Goal: Task Accomplishment & Management: Manage account settings

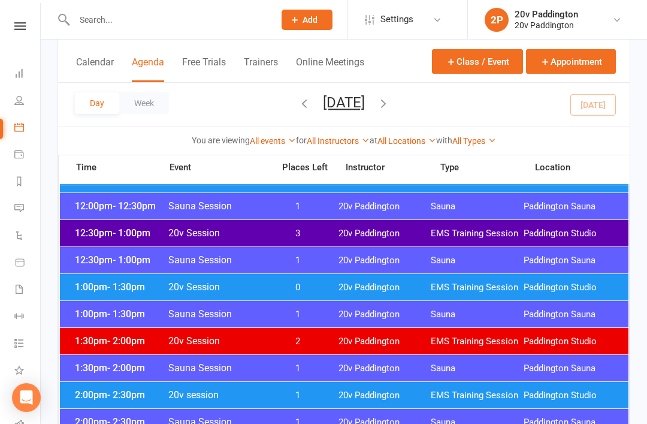
scroll to position [667, 0]
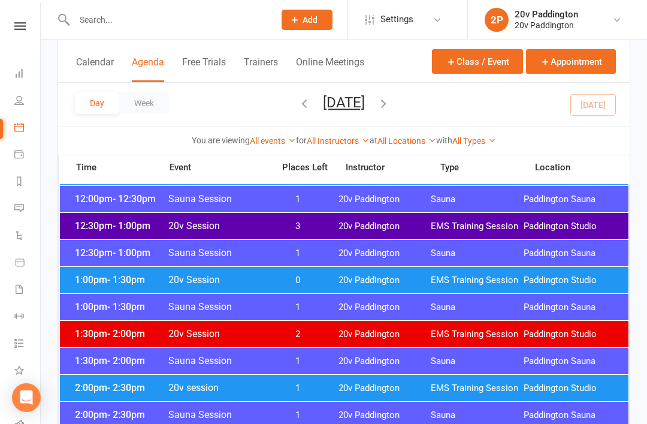
click at [586, 280] on span "Paddington Studio" at bounding box center [570, 279] width 93 height 11
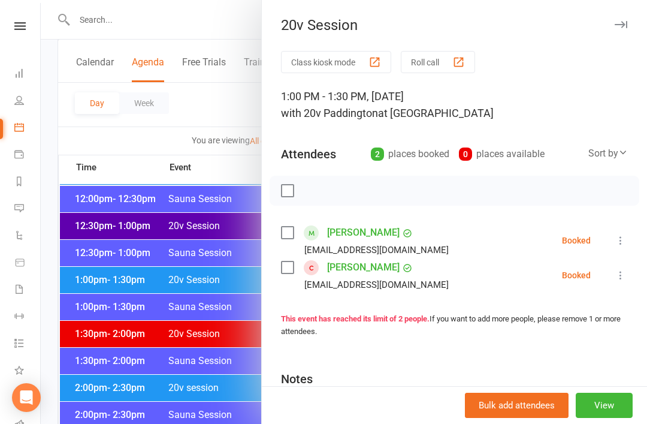
click at [626, 235] on icon at bounding box center [621, 240] width 12 height 12
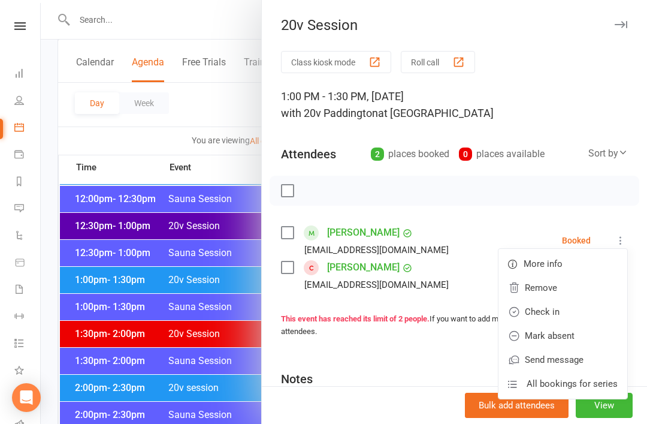
click at [568, 315] on link "Check in" at bounding box center [562, 312] width 129 height 24
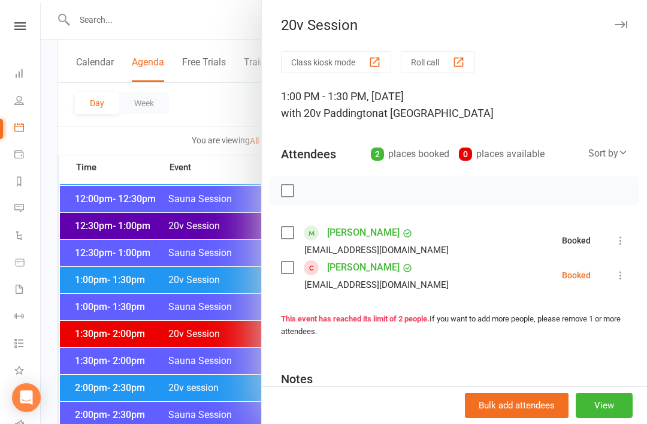
click at [621, 273] on icon at bounding box center [621, 275] width 12 height 12
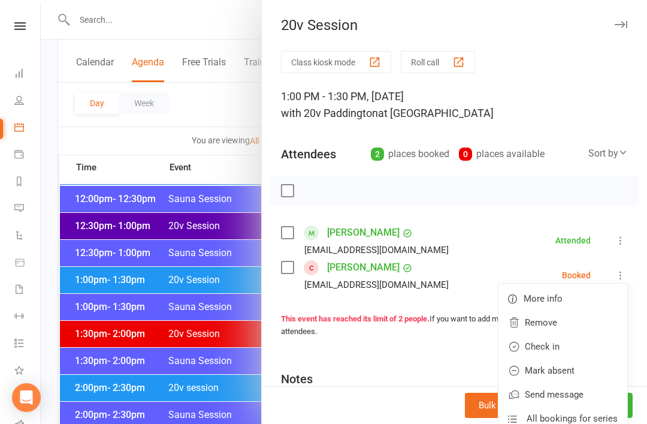
click at [555, 344] on link "Check in" at bounding box center [562, 346] width 129 height 24
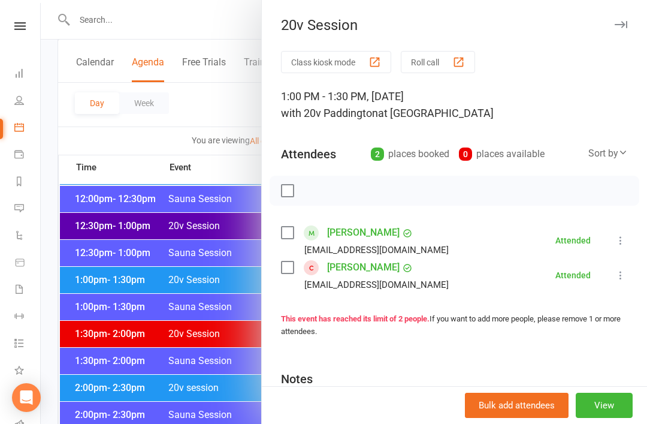
click at [109, 334] on div at bounding box center [344, 212] width 606 height 424
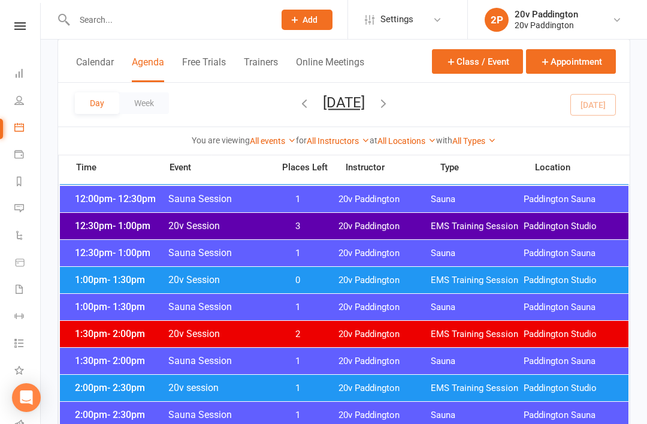
scroll to position [667, 0]
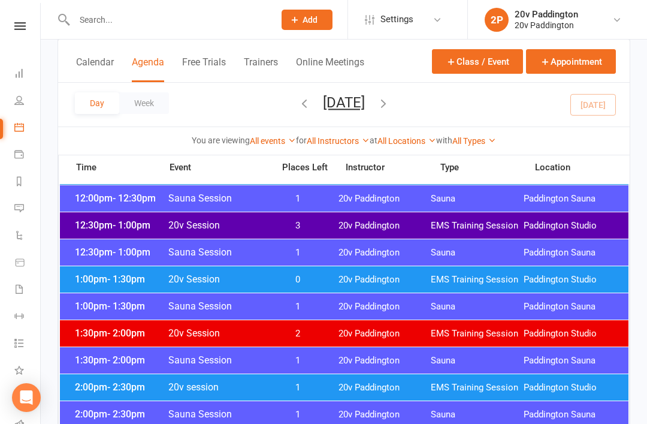
click at [116, 387] on span "- 2:30pm" at bounding box center [126, 386] width 38 height 11
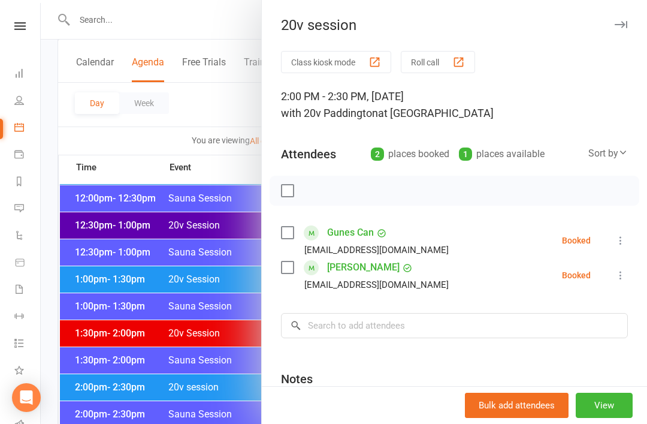
click at [104, 423] on div at bounding box center [344, 212] width 606 height 424
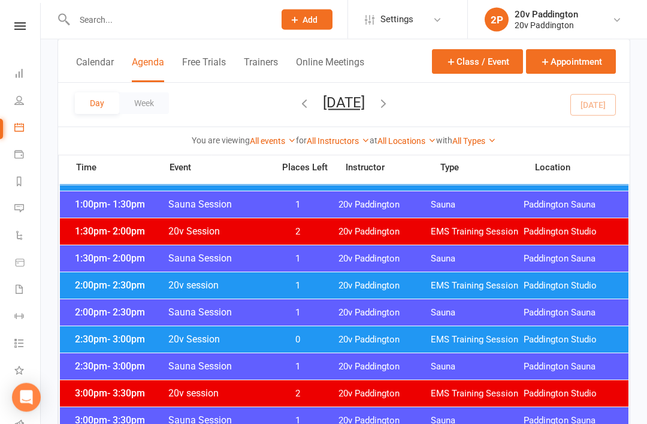
scroll to position [791, 0]
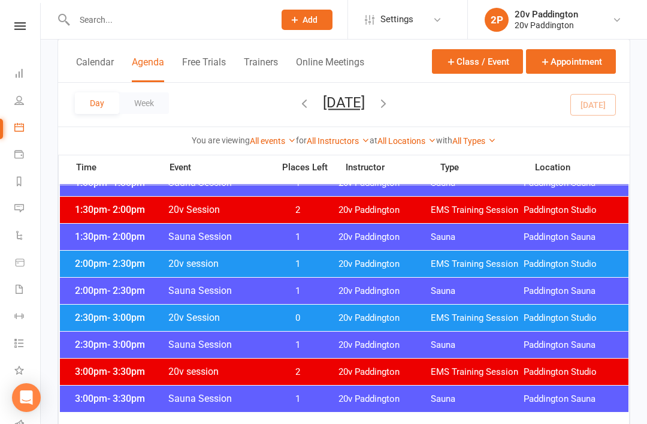
click at [98, 317] on span "2:30pm - 3:00pm" at bounding box center [120, 317] width 96 height 11
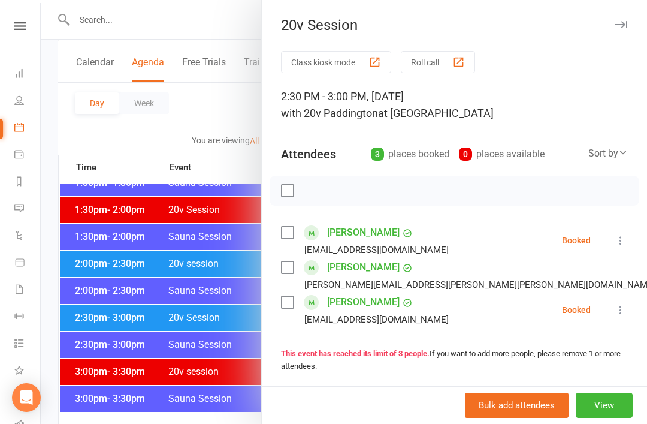
click at [92, 281] on div at bounding box center [344, 212] width 606 height 424
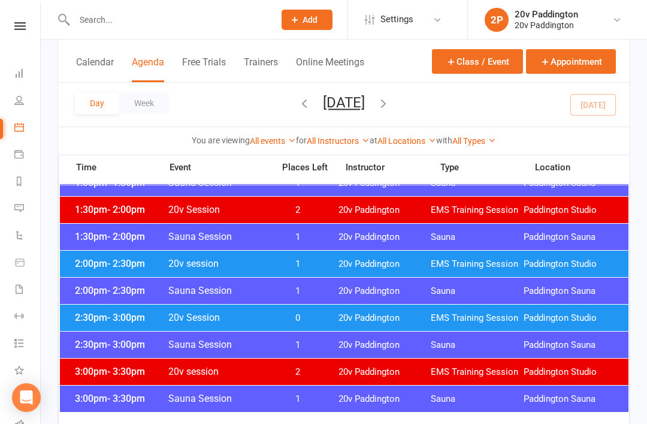
click at [104, 267] on span "2:00pm - 2:30pm" at bounding box center [120, 263] width 96 height 11
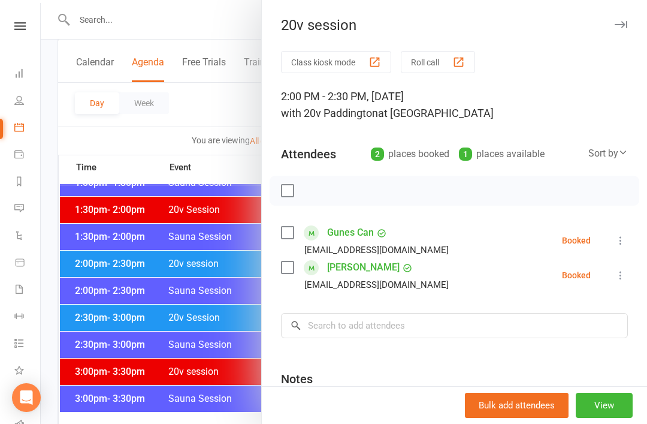
click at [350, 275] on link "[PERSON_NAME]" at bounding box center [363, 267] width 72 height 19
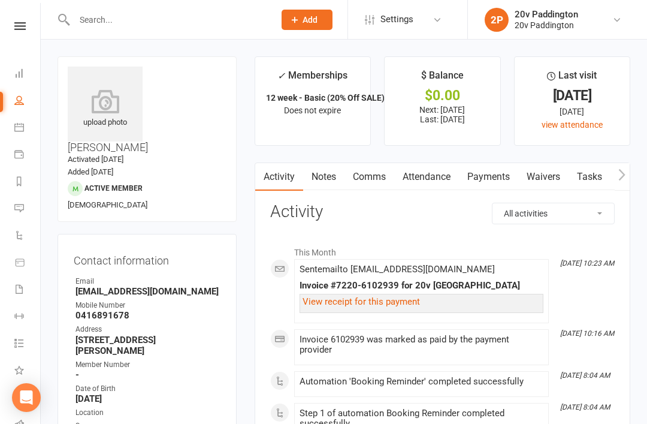
click at [23, 126] on icon at bounding box center [19, 127] width 10 height 10
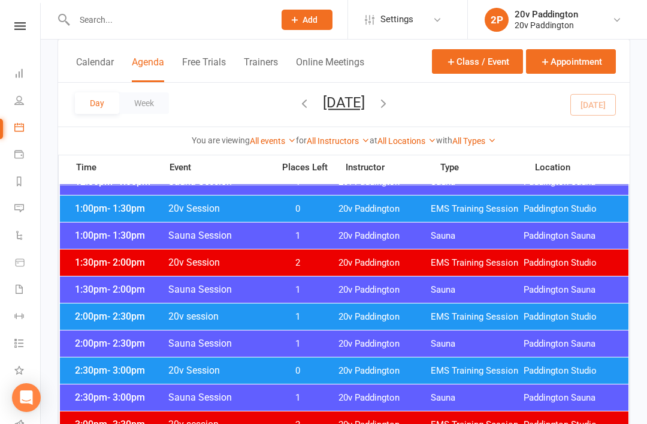
scroll to position [711, 0]
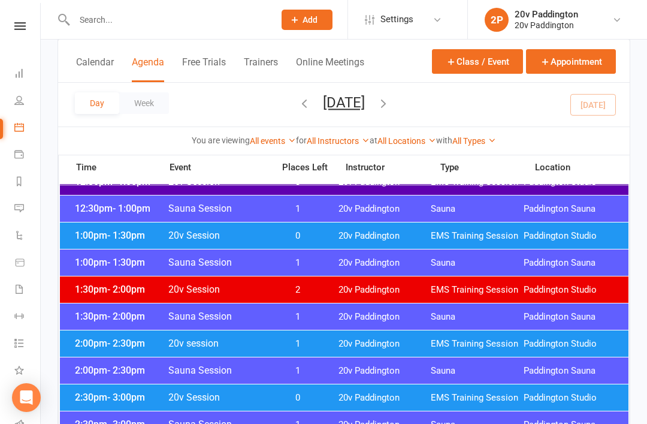
click at [114, 240] on span "- 1:30pm" at bounding box center [126, 234] width 38 height 11
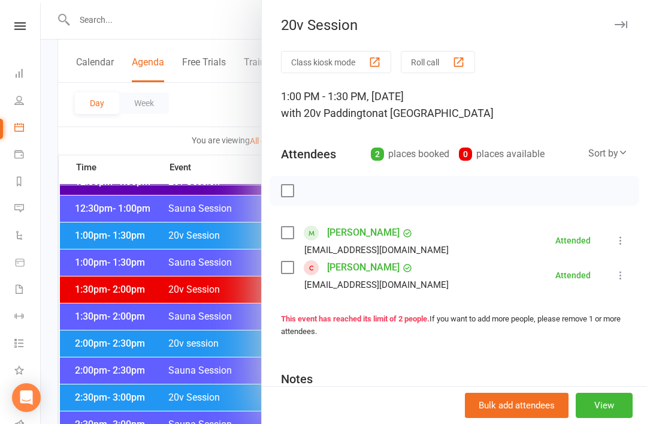
click at [358, 235] on link "[PERSON_NAME]" at bounding box center [363, 232] width 72 height 19
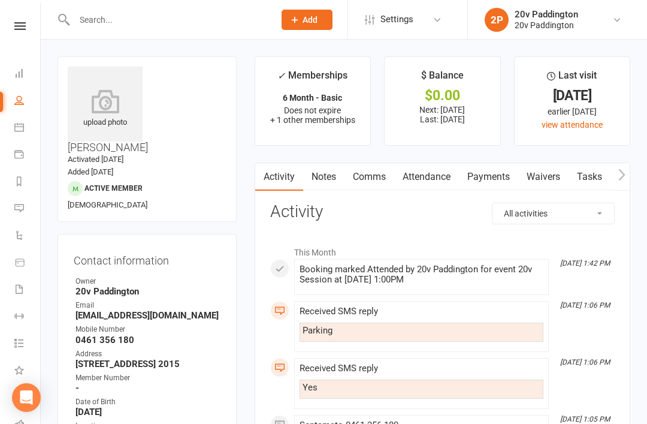
click at [332, 180] on link "Notes" at bounding box center [323, 177] width 41 height 28
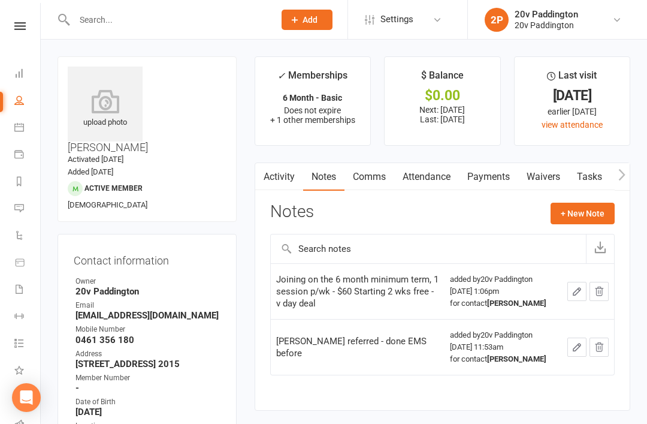
click at [431, 183] on link "Attendance" at bounding box center [426, 177] width 65 height 28
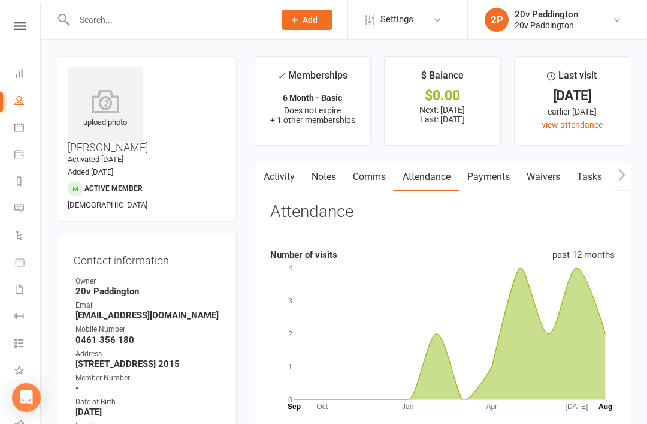
click at [493, 188] on link "Payments" at bounding box center [488, 177] width 59 height 28
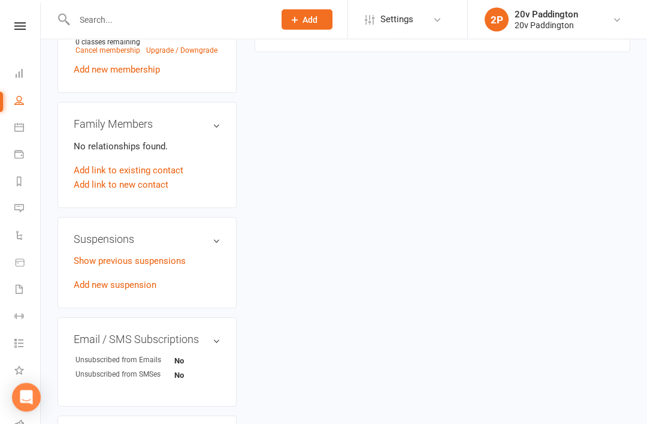
click at [132, 280] on link "Add new suspension" at bounding box center [115, 285] width 83 height 11
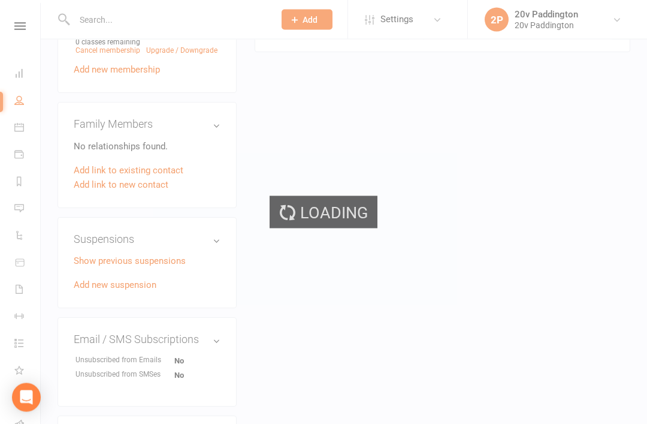
scroll to position [854, 0]
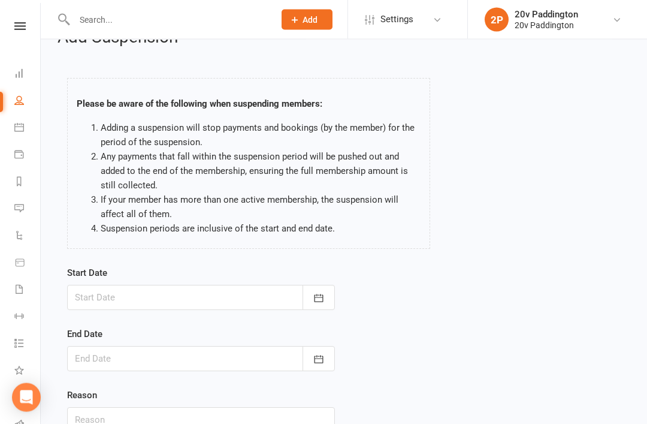
scroll to position [31, 0]
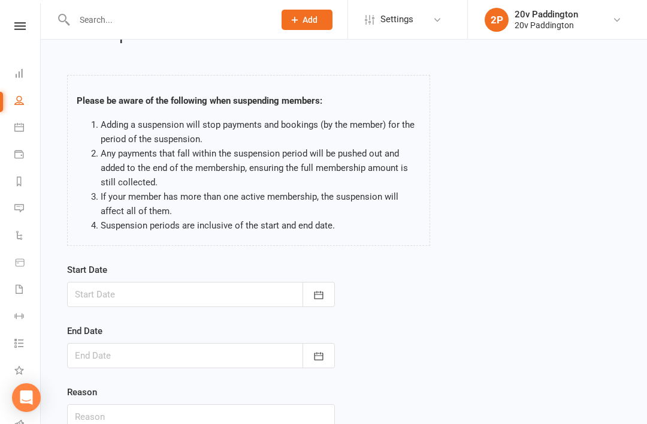
click at [321, 301] on button "button" at bounding box center [319, 294] width 32 height 25
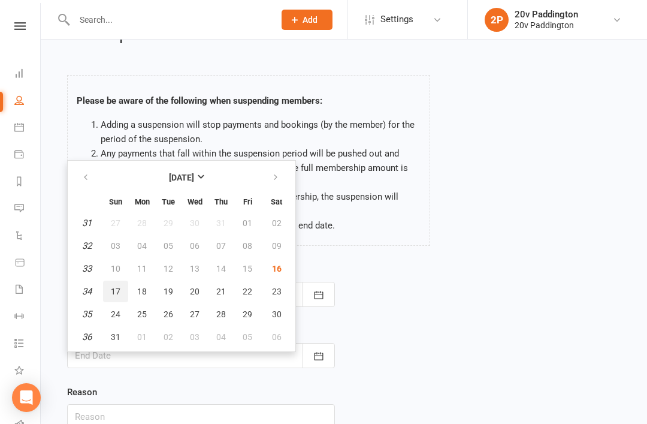
click at [125, 298] on button "17" at bounding box center [115, 291] width 25 height 22
type input "17 Aug 2025"
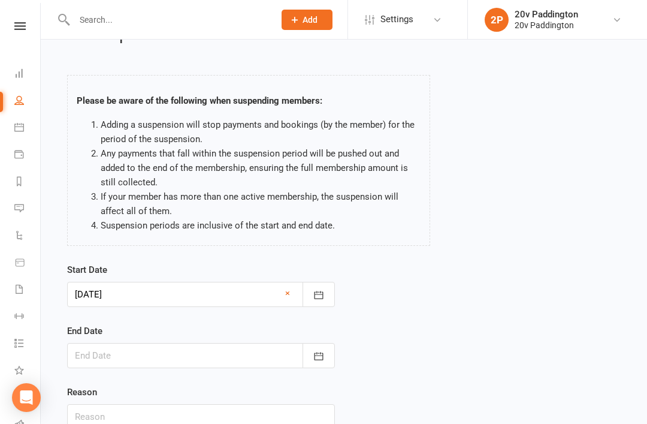
scroll to position [103, 0]
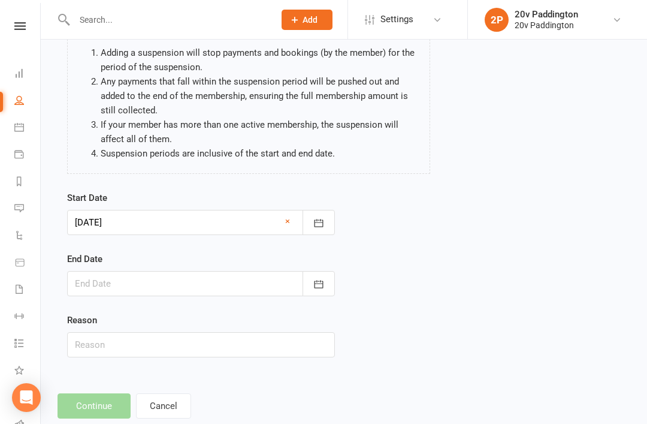
click at [326, 295] on button "button" at bounding box center [319, 283] width 32 height 25
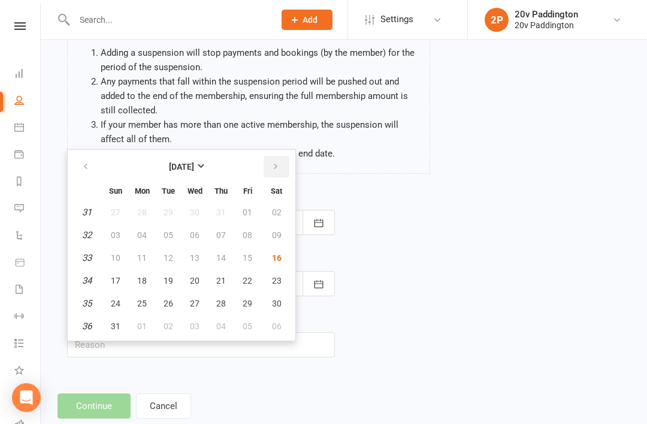
click at [272, 175] on button "button" at bounding box center [277, 167] width 26 height 22
click at [271, 172] on button "button" at bounding box center [277, 167] width 26 height 22
click at [112, 220] on button "28" at bounding box center [115, 212] width 25 height 22
type input "28 Sep 2025"
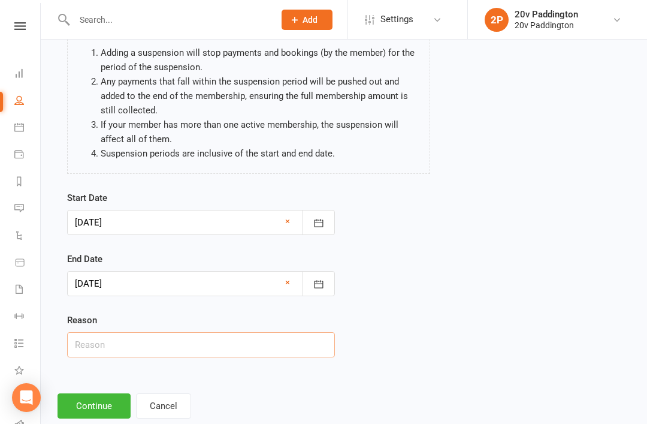
click at [135, 349] on input "text" at bounding box center [201, 344] width 268 height 25
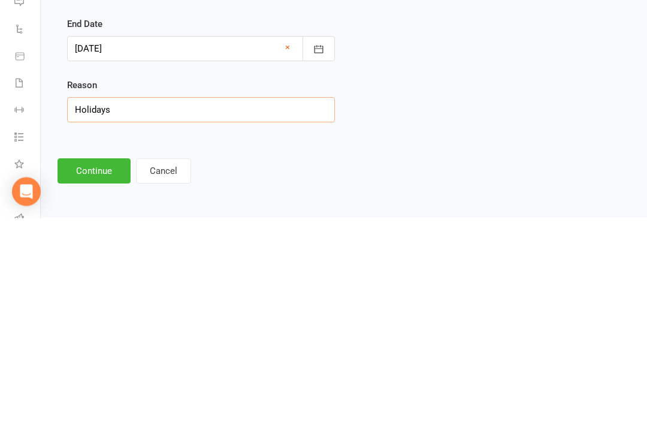
type input "Holidays"
click at [102, 364] on button "Continue" at bounding box center [94, 376] width 73 height 25
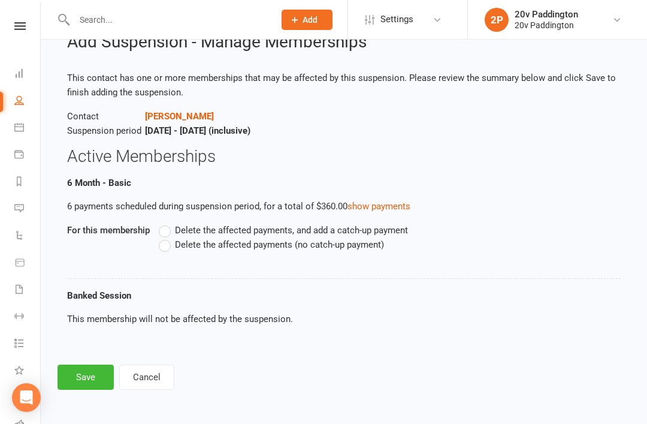
scroll to position [13, 0]
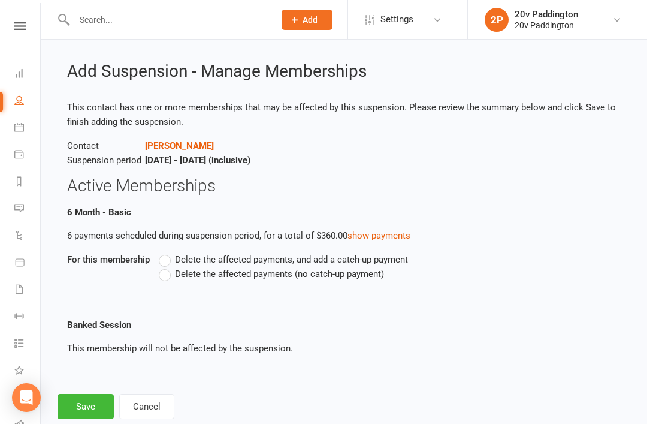
click at [171, 276] on label "Delete the affected payments (no catch-up payment)" at bounding box center [271, 274] width 225 height 14
click at [167, 267] on input "Delete the affected payments (no catch-up payment)" at bounding box center [163, 267] width 8 height 0
click at [97, 407] on button "Save" at bounding box center [86, 406] width 56 height 25
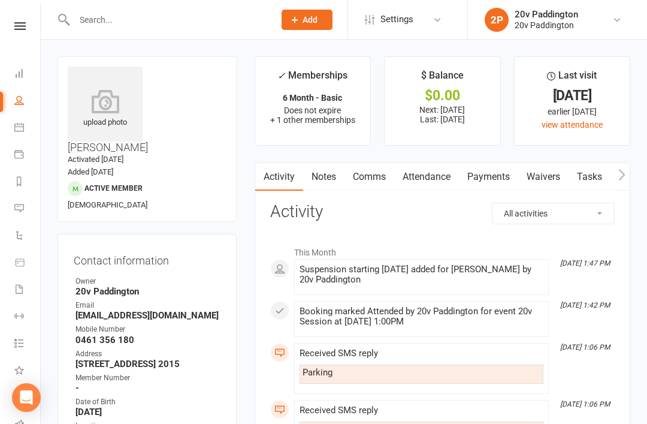
click at [28, 208] on link "Messages 4" at bounding box center [27, 209] width 27 height 27
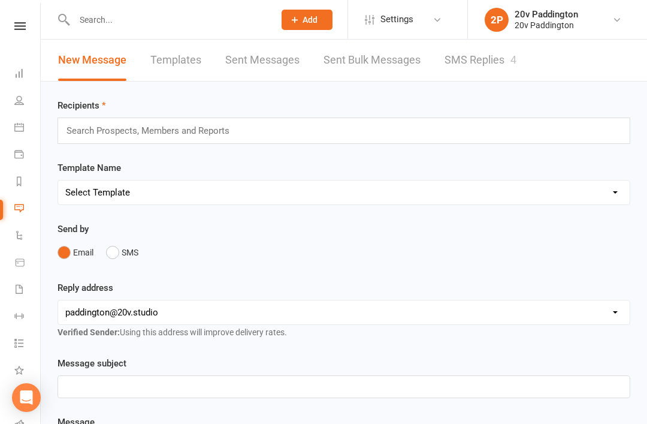
click at [477, 72] on link "SMS Replies 4" at bounding box center [481, 60] width 72 height 41
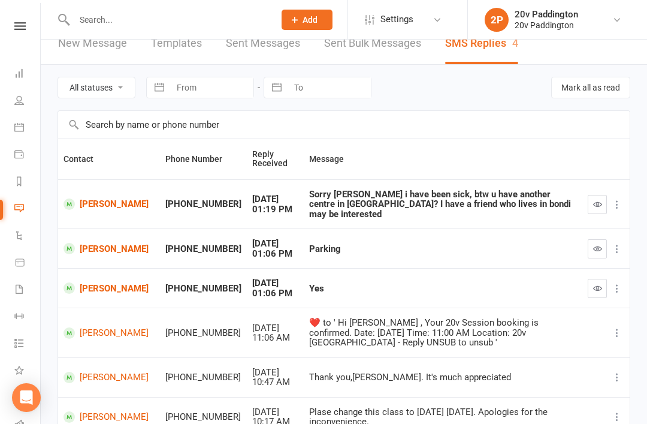
scroll to position [19, 0]
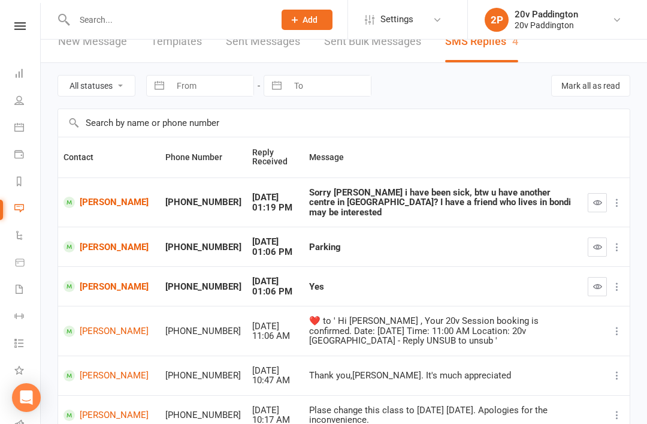
click at [601, 282] on icon "button" at bounding box center [597, 286] width 9 height 9
click at [596, 242] on icon "button" at bounding box center [597, 246] width 9 height 9
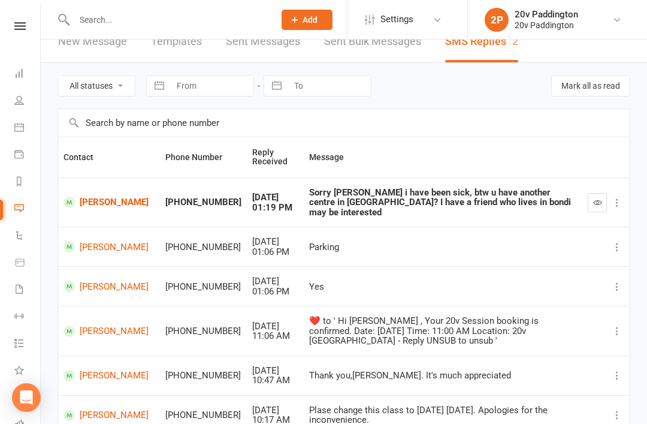
click at [96, 196] on link "[PERSON_NAME]" at bounding box center [109, 201] width 91 height 11
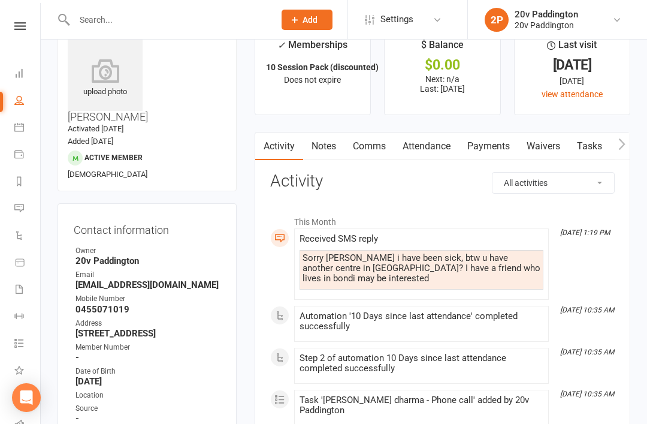
scroll to position [29, 0]
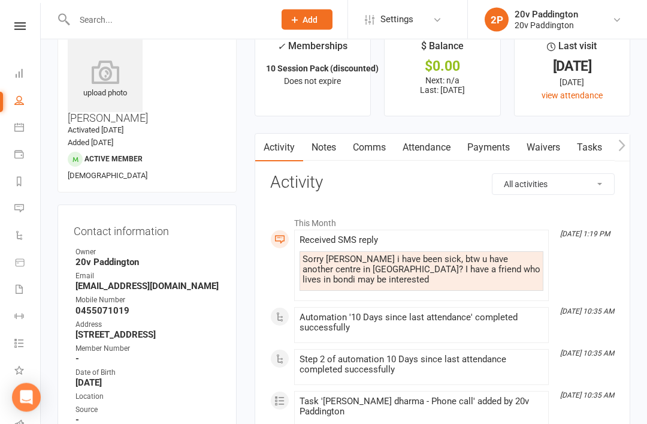
click at [368, 156] on link "Comms" at bounding box center [369, 148] width 50 height 28
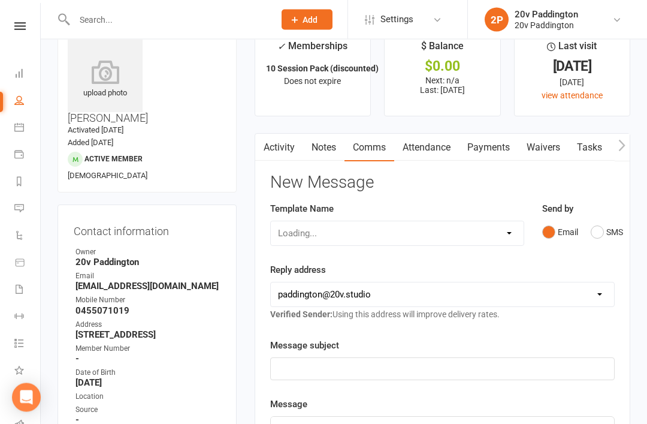
scroll to position [29, 0]
click at [605, 234] on button "SMS" at bounding box center [607, 231] width 32 height 23
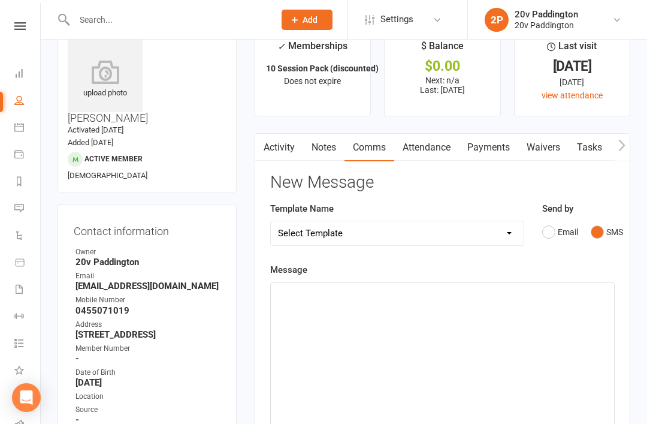
click at [485, 344] on div "﻿" at bounding box center [442, 372] width 343 height 180
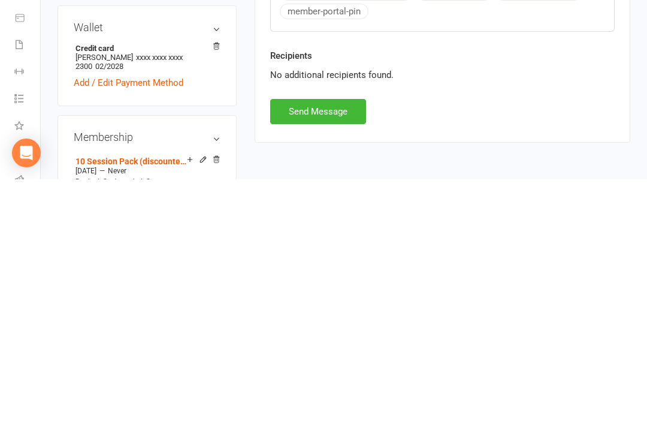
click at [328, 343] on button "Send Message" at bounding box center [318, 355] width 96 height 25
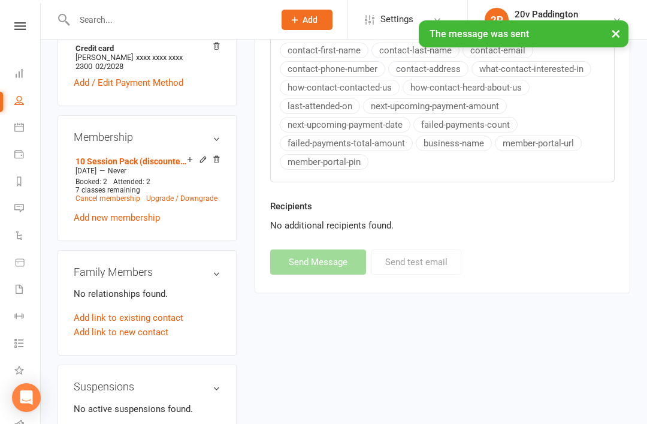
click at [26, 214] on link "Messages 2" at bounding box center [27, 209] width 27 height 27
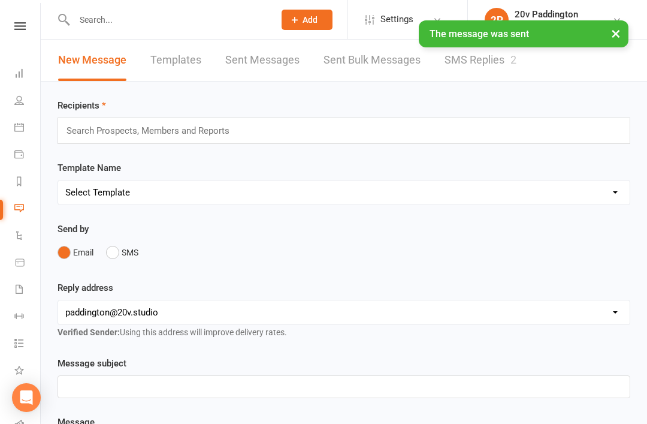
click at [486, 68] on link "SMS Replies 2" at bounding box center [481, 60] width 72 height 41
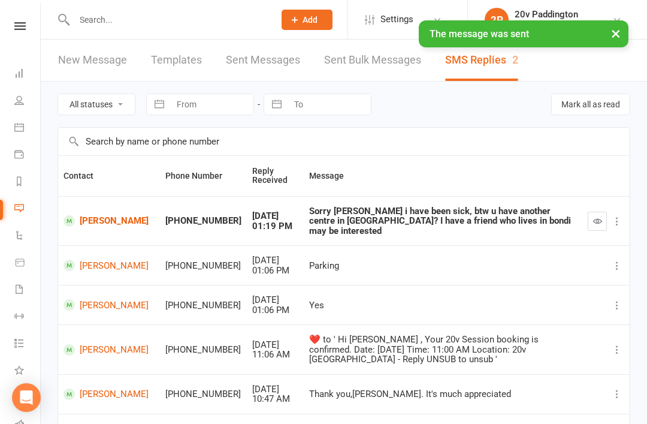
click at [594, 216] on icon "button" at bounding box center [597, 220] width 9 height 9
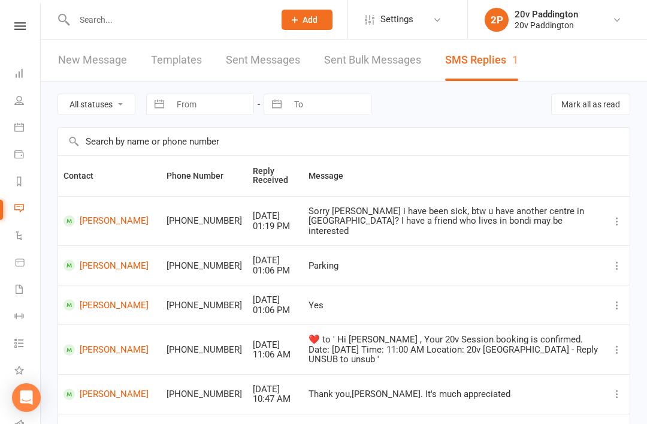
click at [19, 134] on link "Calendar" at bounding box center [27, 128] width 27 height 27
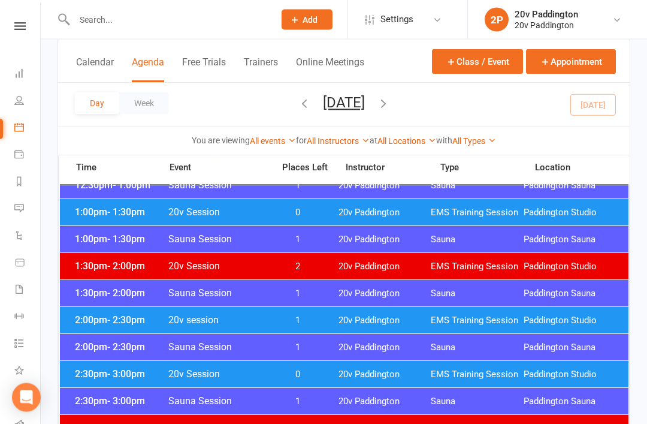
click at [549, 321] on span "Paddington Studio" at bounding box center [570, 320] width 93 height 11
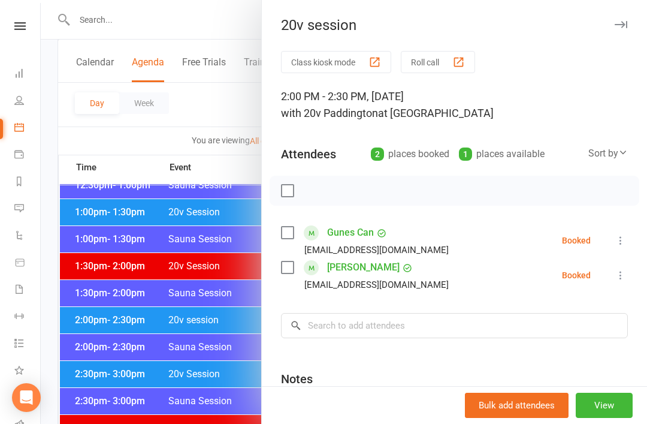
click at [618, 244] on icon at bounding box center [621, 240] width 12 height 12
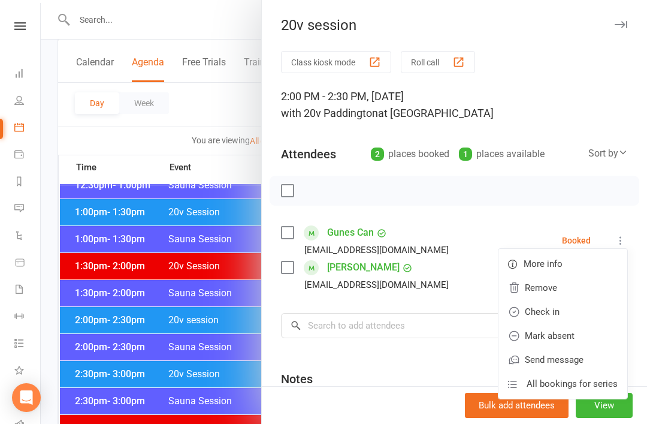
click at [557, 312] on link "Check in" at bounding box center [562, 312] width 129 height 24
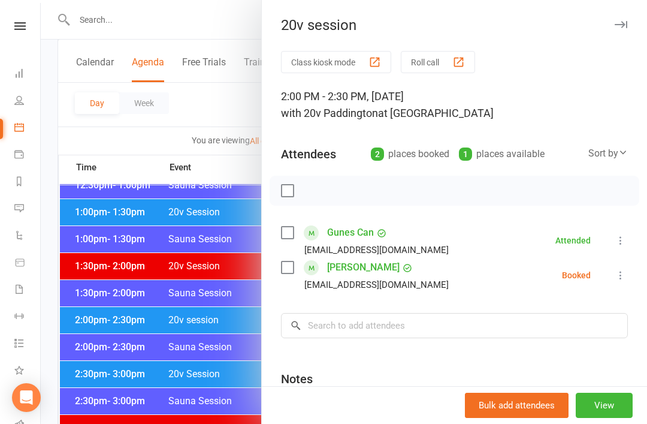
click at [21, 219] on link "Messages 1" at bounding box center [27, 209] width 27 height 27
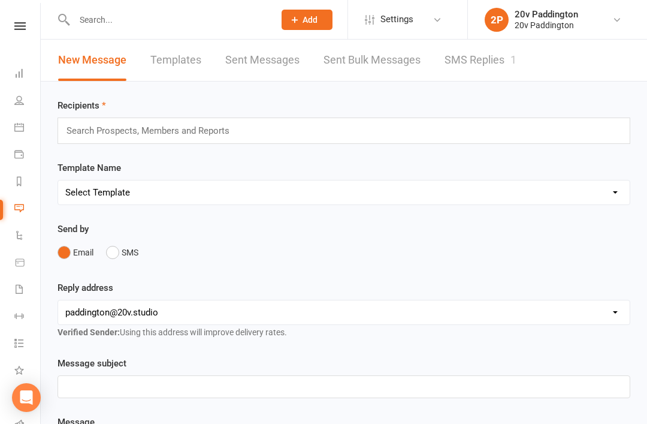
click at [500, 66] on link "SMS Replies 1" at bounding box center [481, 60] width 72 height 41
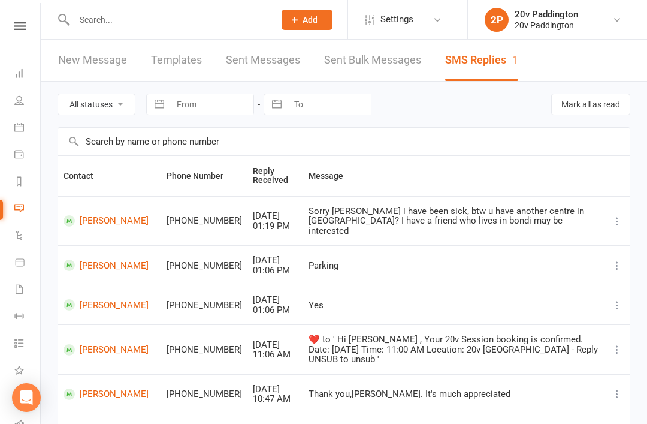
click at [26, 129] on link "Calendar" at bounding box center [27, 128] width 27 height 27
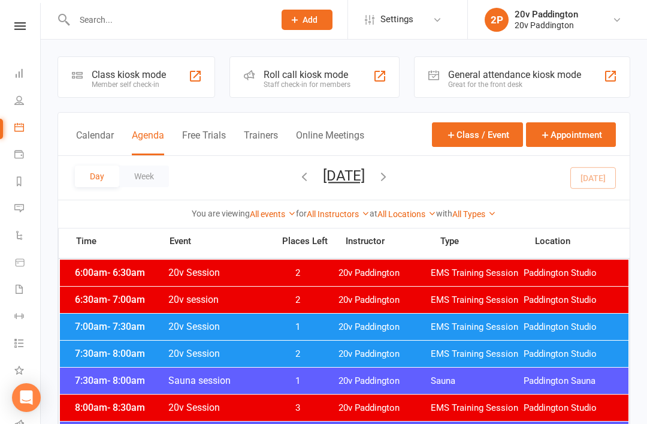
click at [365, 182] on button "[DATE]" at bounding box center [344, 175] width 42 height 17
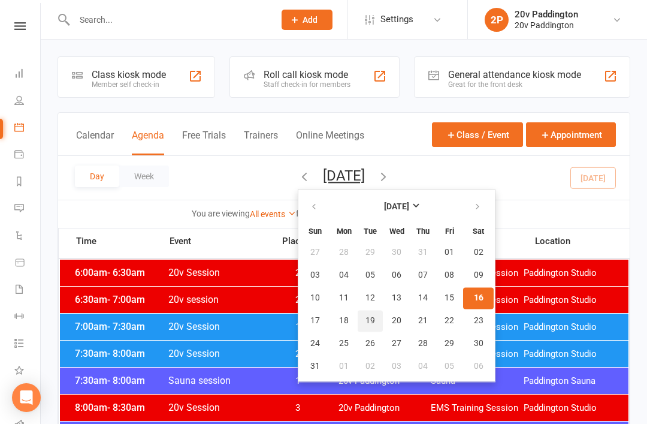
click at [365, 325] on span "19" at bounding box center [370, 321] width 10 height 10
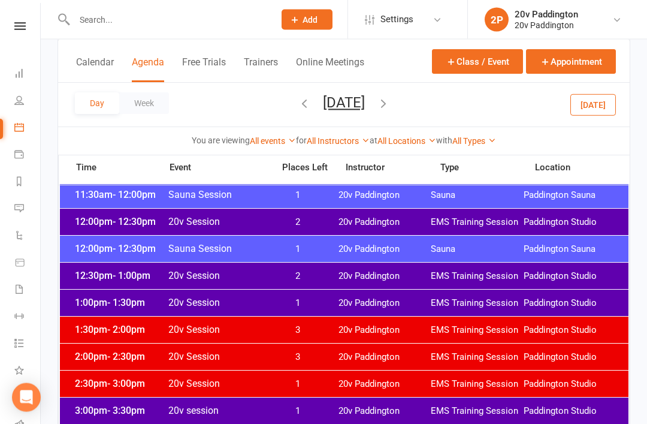
click at [545, 305] on span "Paddington Studio" at bounding box center [570, 303] width 93 height 11
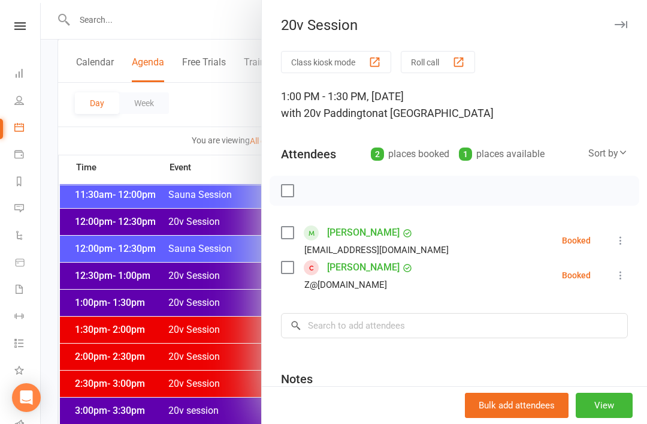
click at [195, 309] on div at bounding box center [344, 212] width 606 height 424
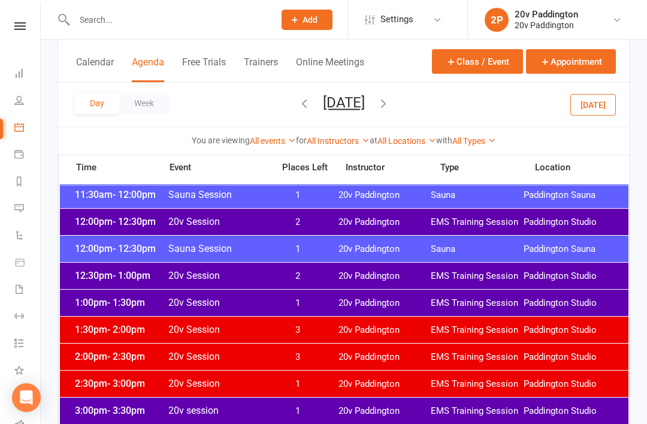
click at [215, 274] on span "20v Session" at bounding box center [217, 275] width 99 height 11
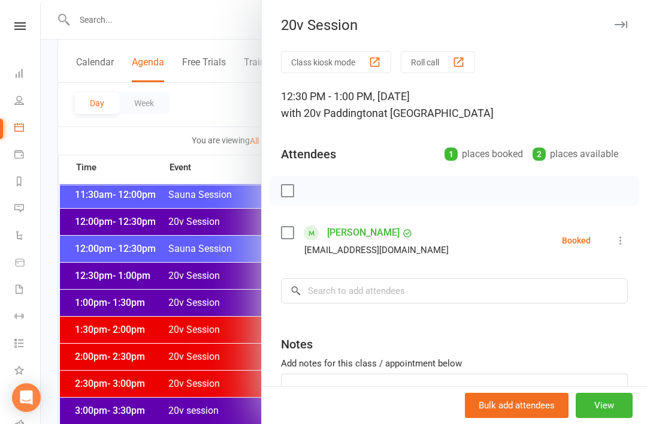
click at [162, 282] on div at bounding box center [344, 212] width 606 height 424
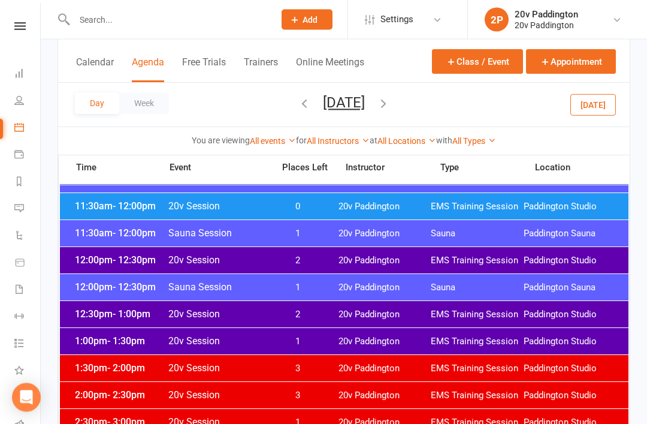
scroll to position [659, 0]
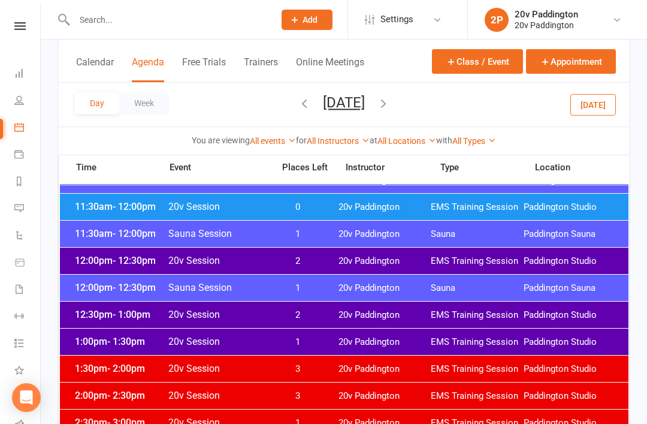
click at [347, 264] on span "20v Paddington" at bounding box center [384, 260] width 93 height 11
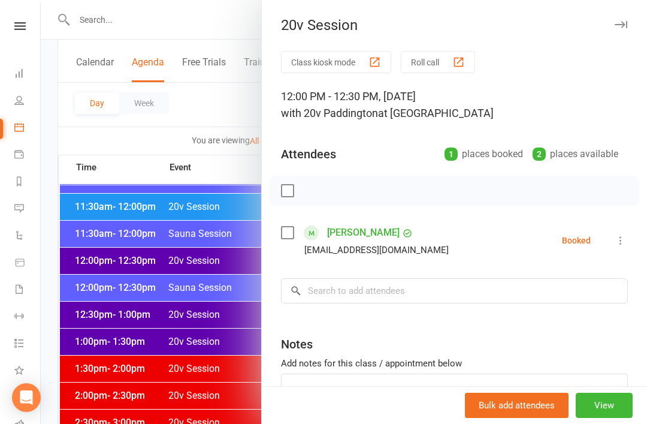
click at [138, 260] on div at bounding box center [344, 212] width 606 height 424
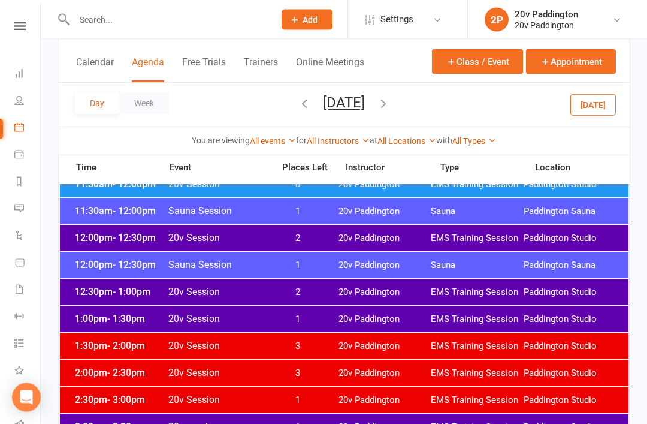
scroll to position [678, 0]
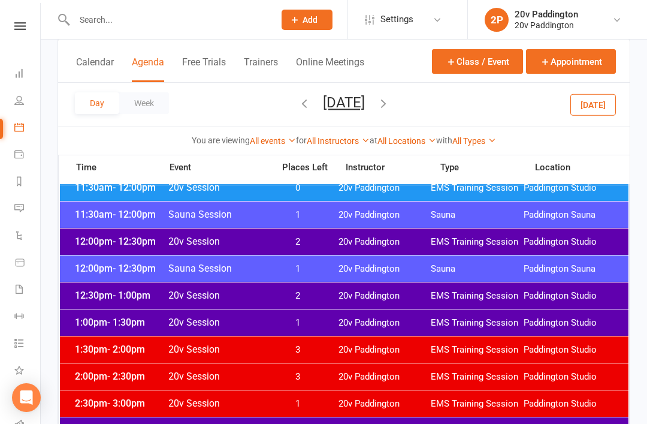
click at [232, 247] on div "12:00pm - 12:30pm 20v Session 2 20v Paddington EMS Training Session [GEOGRAPHIC…" at bounding box center [344, 241] width 569 height 26
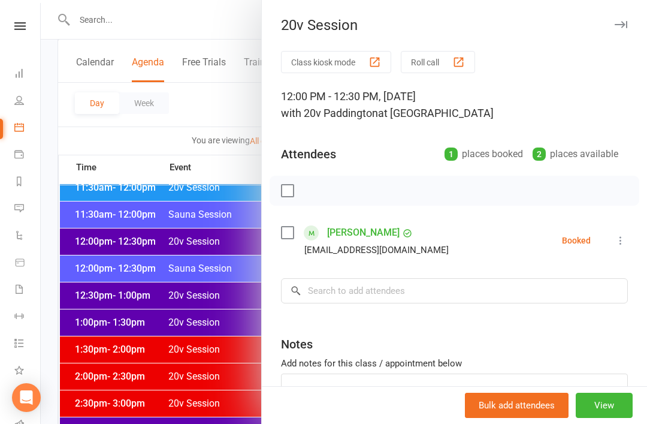
click at [156, 243] on div at bounding box center [344, 212] width 606 height 424
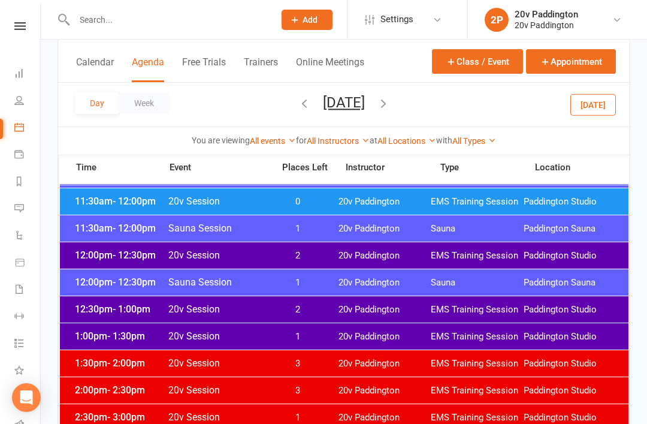
scroll to position [675, 0]
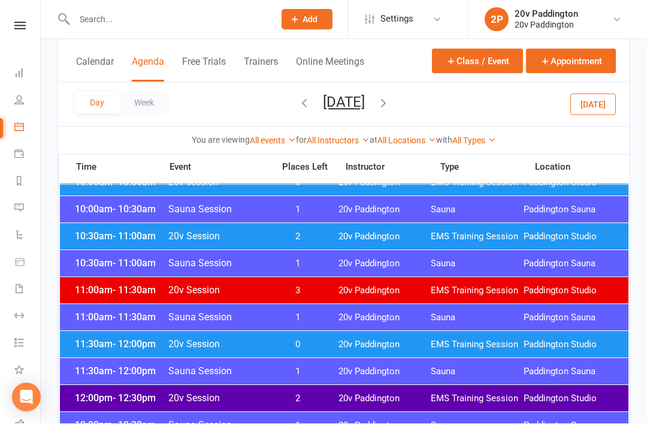
click at [364, 239] on span "20v Paddington" at bounding box center [384, 236] width 93 height 11
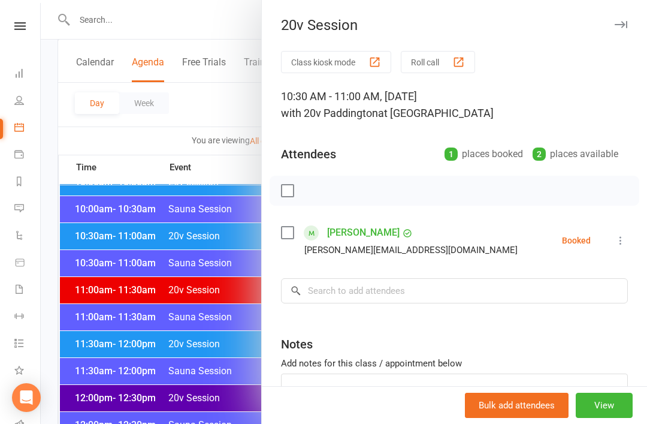
click at [183, 249] on div at bounding box center [344, 212] width 606 height 424
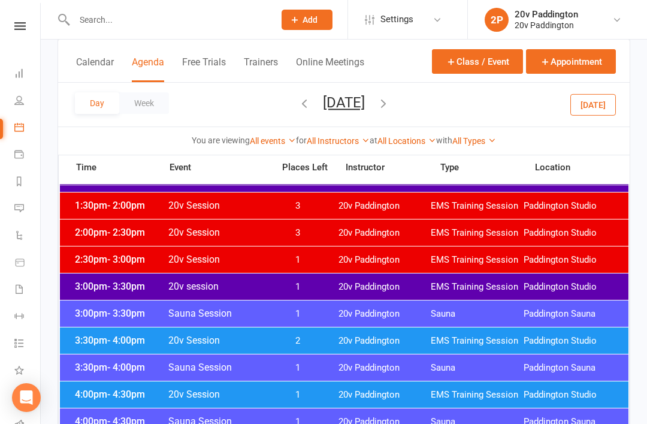
scroll to position [825, 0]
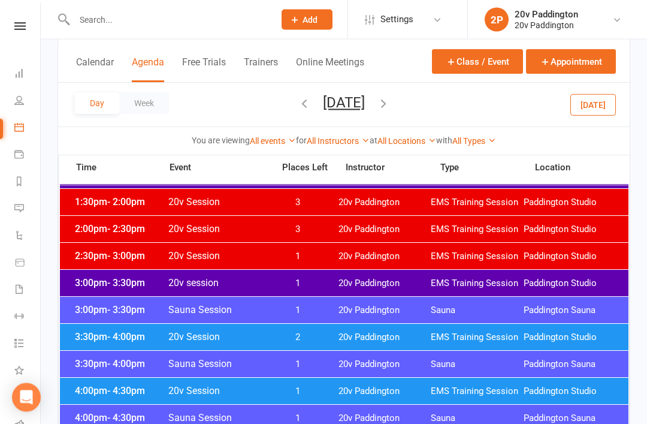
click at [318, 286] on span "1" at bounding box center [298, 283] width 63 height 11
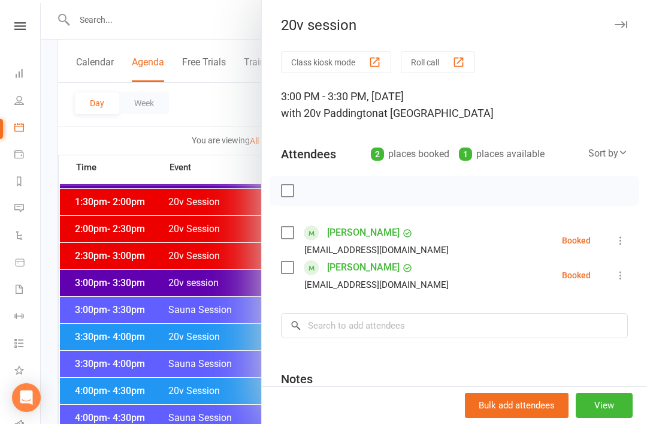
click at [181, 278] on div at bounding box center [344, 212] width 606 height 424
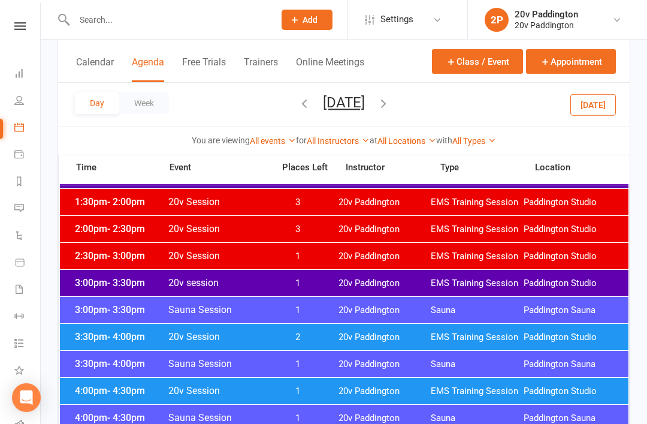
click at [168, 346] on div "3:30pm - 4:00pm 20v Session 2 20v Paddington EMS Training Session [GEOGRAPHIC_D…" at bounding box center [344, 337] width 569 height 26
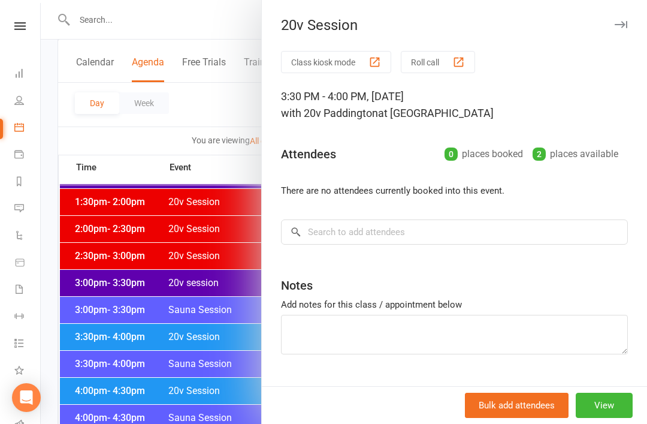
click at [174, 359] on div at bounding box center [344, 212] width 606 height 424
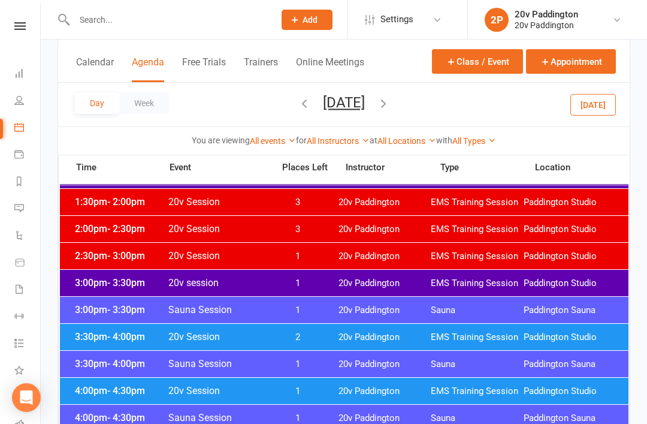
click at [390, 105] on icon "button" at bounding box center [383, 102] width 13 height 13
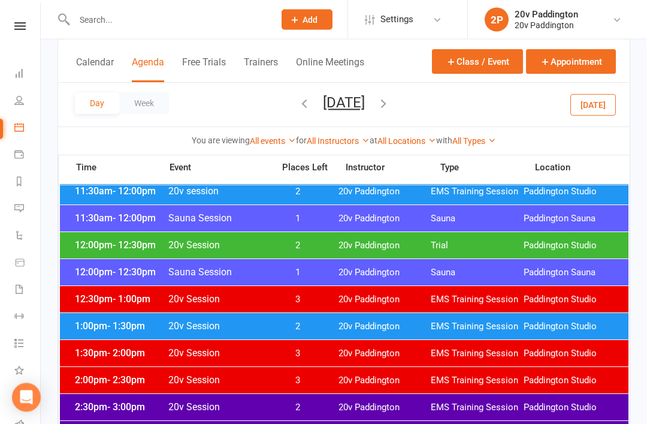
click at [398, 326] on span "20v Paddington" at bounding box center [384, 326] width 93 height 11
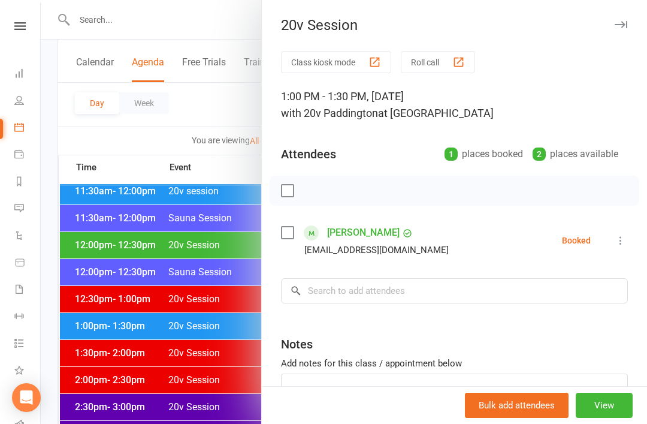
click at [228, 323] on div at bounding box center [344, 212] width 606 height 424
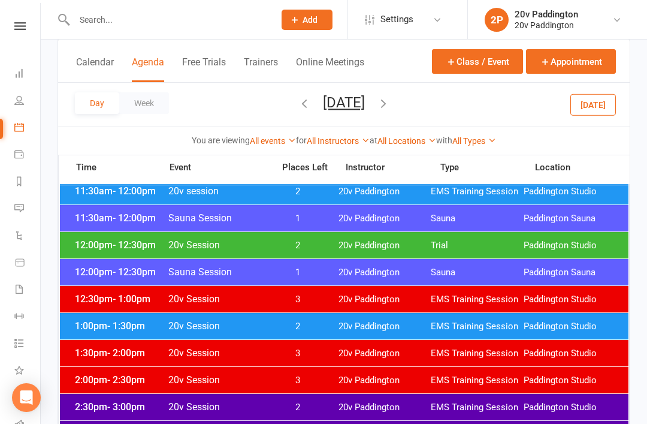
click at [365, 109] on button "[DATE]" at bounding box center [344, 102] width 42 height 17
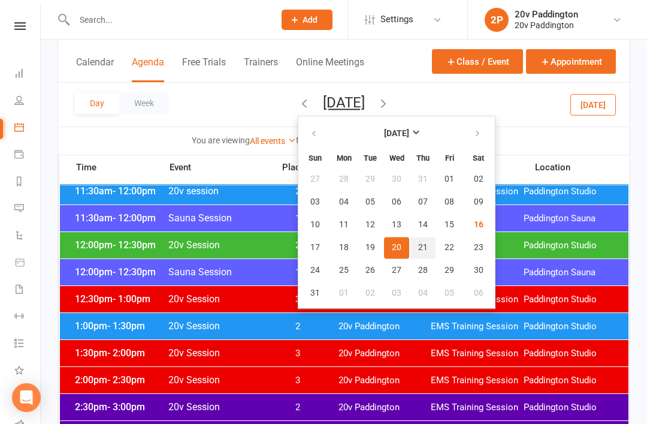
click at [418, 248] on span "21" at bounding box center [423, 248] width 10 height 10
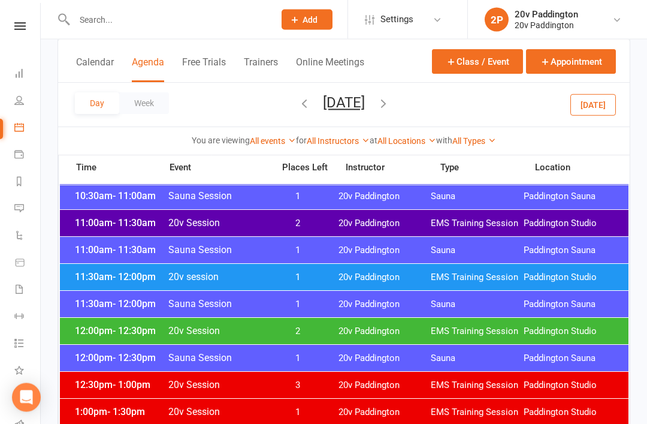
scroll to position [563, 0]
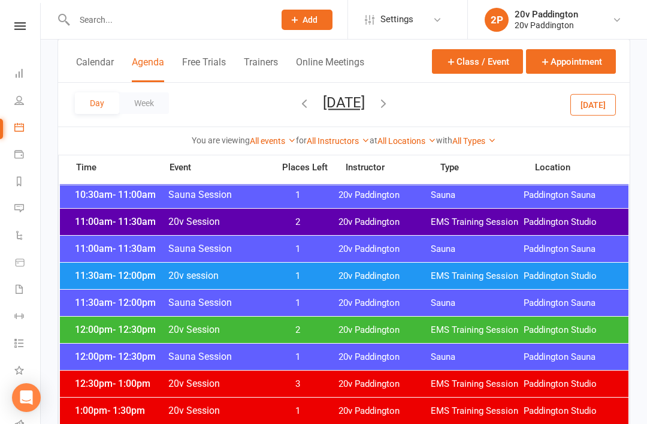
click at [365, 94] on button "[DATE]" at bounding box center [344, 102] width 42 height 17
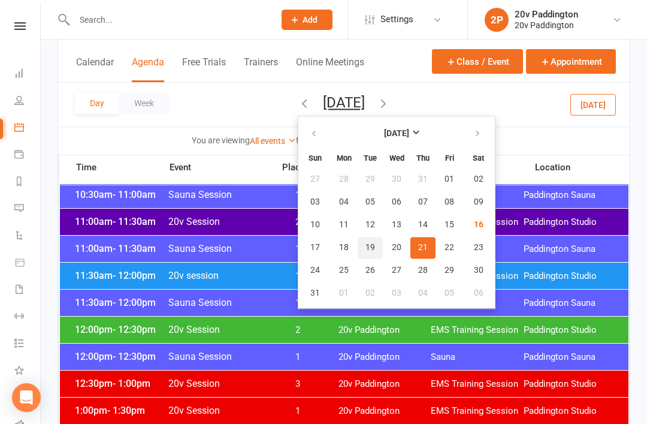
click at [358, 253] on button "19" at bounding box center [370, 248] width 25 height 22
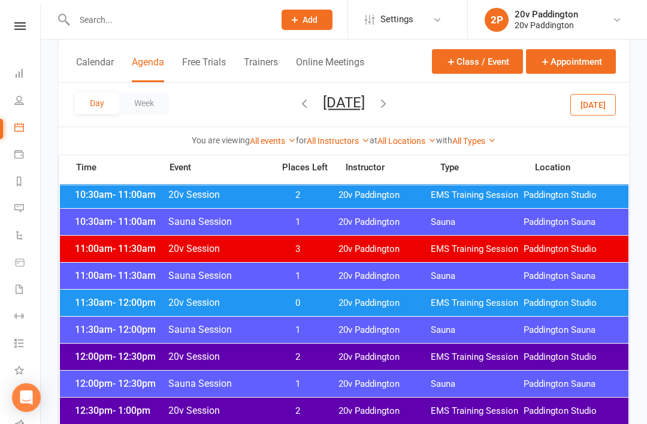
click at [377, 113] on span "[DATE] [DATE] Sun Mon Tue Wed Thu Fri Sat 27 28 29 30 31 01 02 03 04 05 06 07 0…" at bounding box center [344, 104] width 66 height 21
click at [365, 110] on button "[DATE]" at bounding box center [344, 102] width 42 height 17
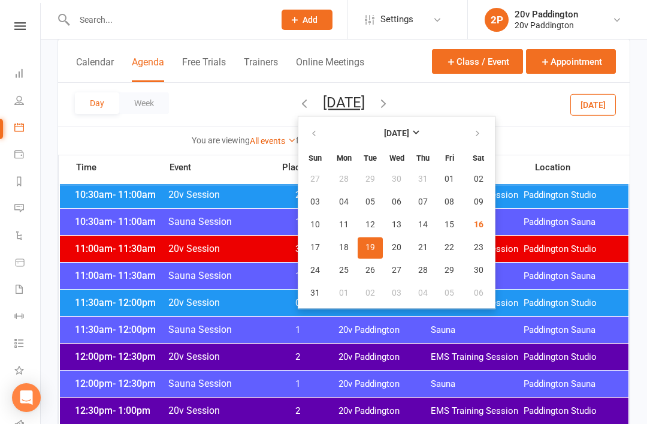
click at [358, 252] on button "19" at bounding box center [370, 248] width 25 height 22
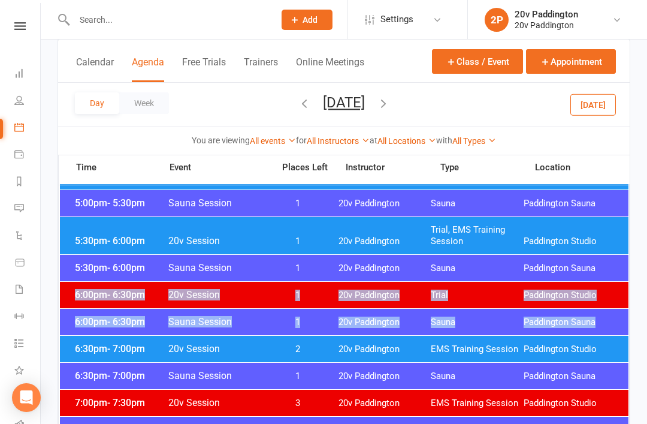
scroll to position [1147, 0]
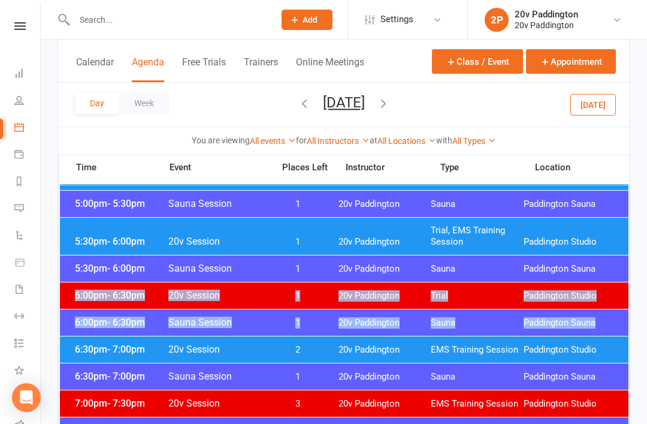
click at [368, 120] on div "Day Week [DATE] [DATE] Sun Mon Tue Wed Thu Fri Sat 27 28 29 30 31 01 02 03 04 0…" at bounding box center [344, 105] width 572 height 44
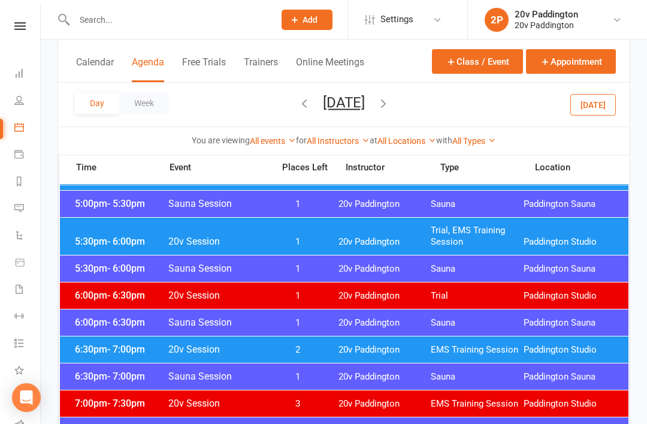
click at [353, 109] on button "[DATE]" at bounding box center [344, 102] width 42 height 17
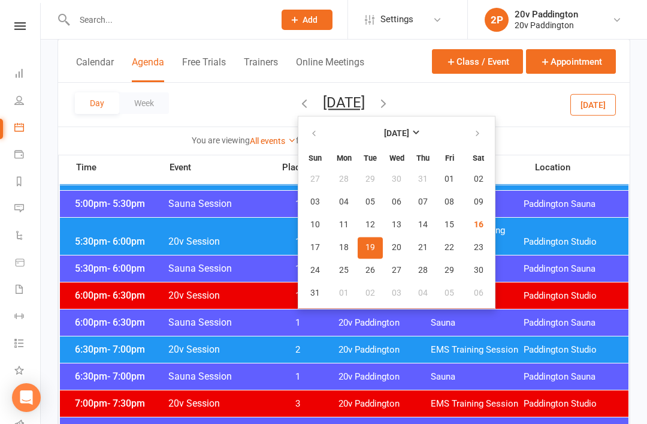
click at [358, 250] on button "19" at bounding box center [370, 248] width 25 height 22
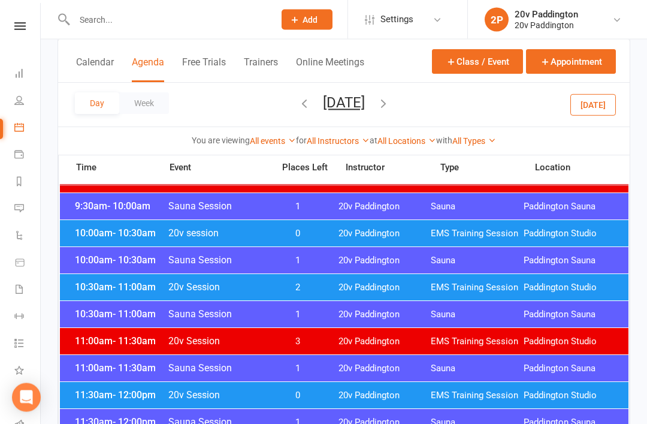
scroll to position [474, 0]
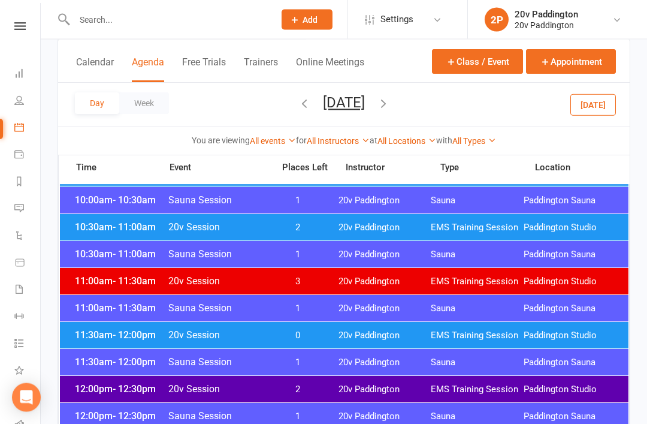
click at [480, 331] on span "EMS Training Session" at bounding box center [477, 335] width 93 height 11
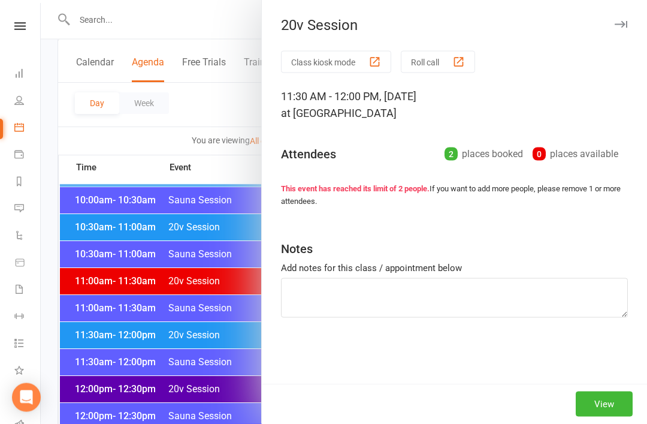
scroll to position [531, 0]
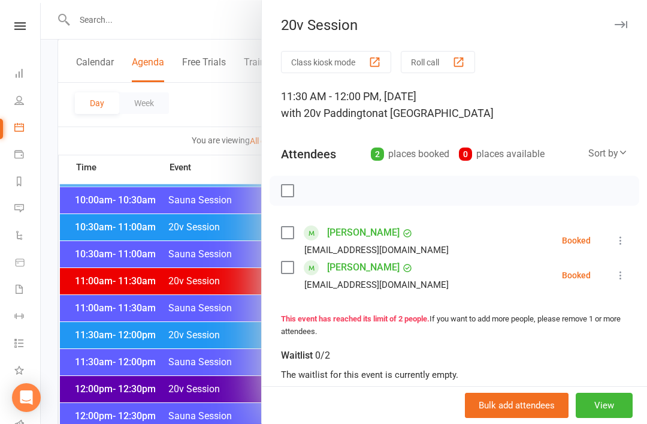
click at [237, 338] on div at bounding box center [344, 212] width 606 height 424
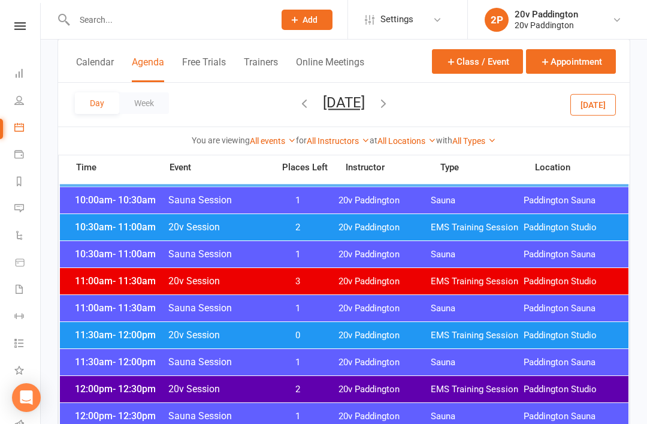
click at [289, 338] on span "0" at bounding box center [298, 334] width 63 height 11
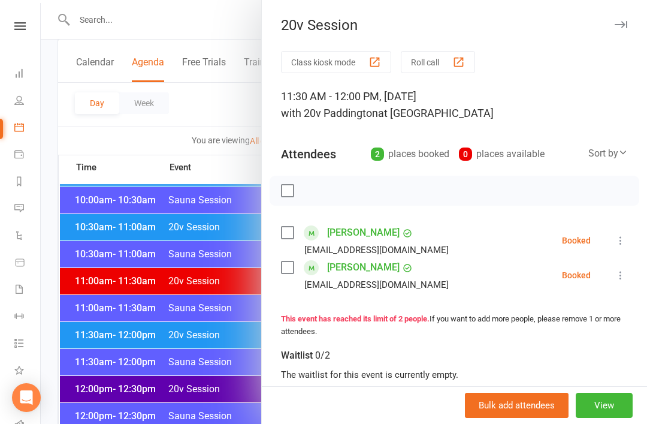
click at [213, 337] on div at bounding box center [344, 212] width 606 height 424
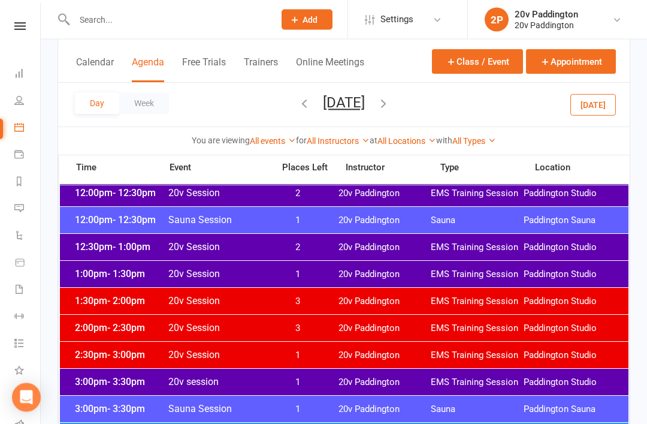
scroll to position [707, 0]
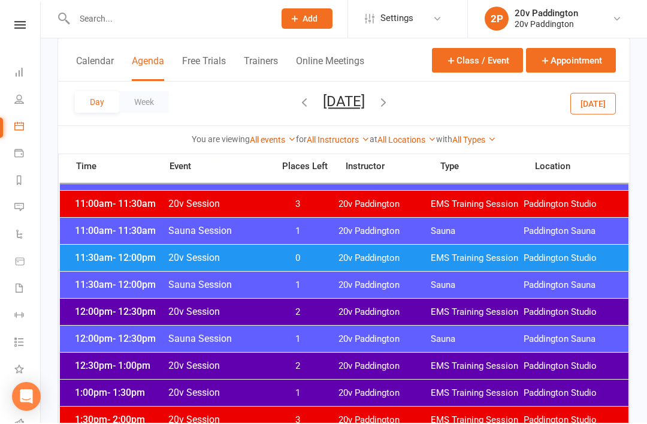
click at [390, 111] on button "button" at bounding box center [383, 104] width 13 height 21
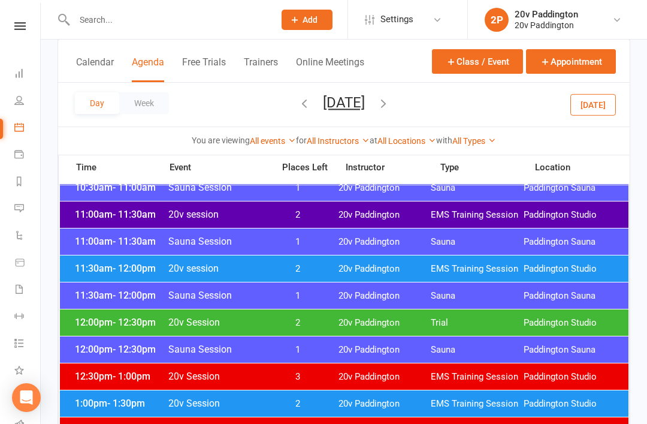
scroll to position [569, 0]
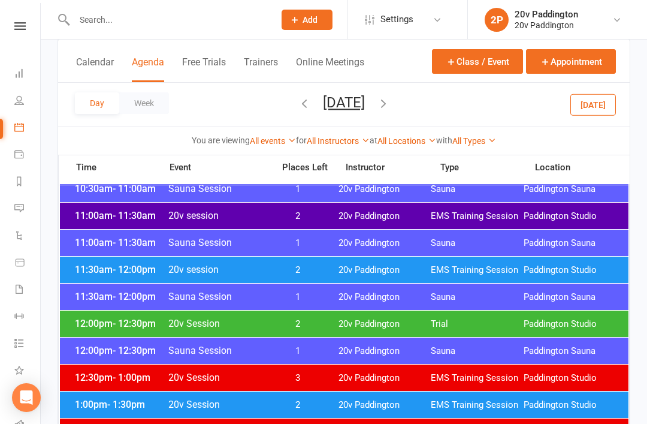
click at [365, 110] on button "[DATE]" at bounding box center [344, 102] width 42 height 17
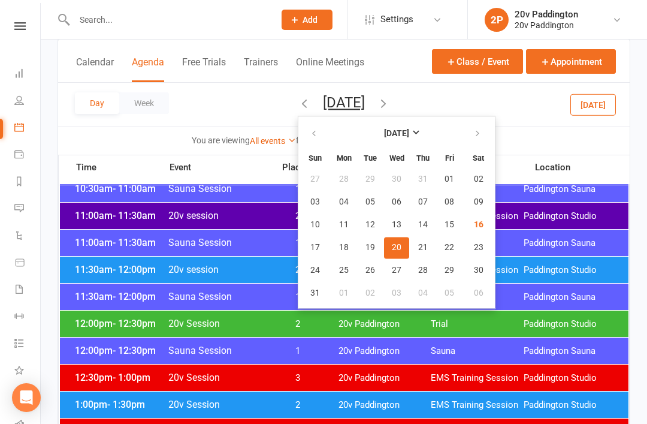
click at [392, 252] on span "20" at bounding box center [397, 248] width 10 height 10
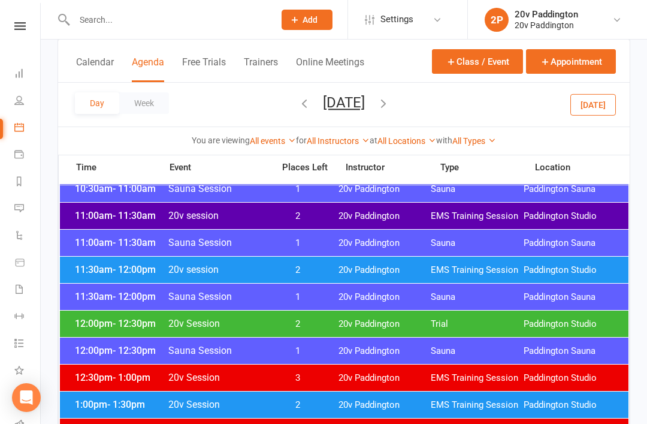
click at [365, 108] on button "[DATE]" at bounding box center [344, 102] width 42 height 17
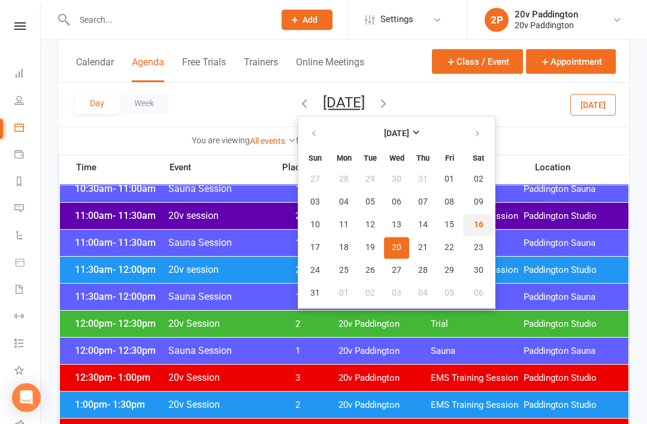
click at [463, 234] on button "16" at bounding box center [478, 225] width 31 height 22
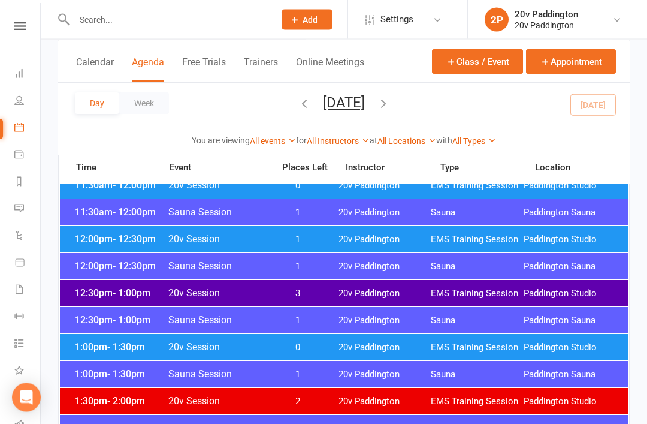
click at [545, 353] on div "1:00pm - 1:30pm 20v Session 0 20v Paddington EMS Training Session [GEOGRAPHIC_D…" at bounding box center [344, 347] width 569 height 26
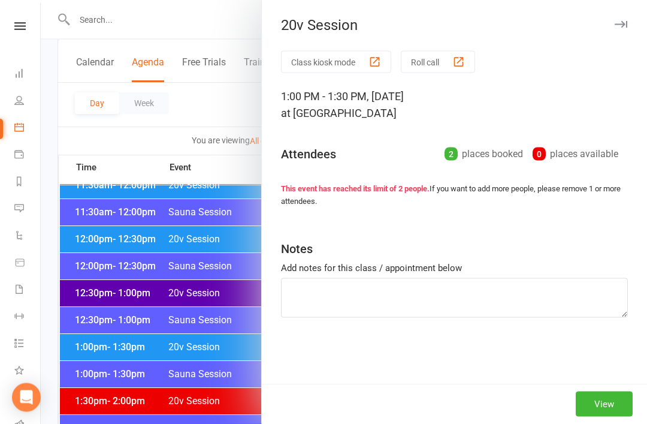
scroll to position [600, 0]
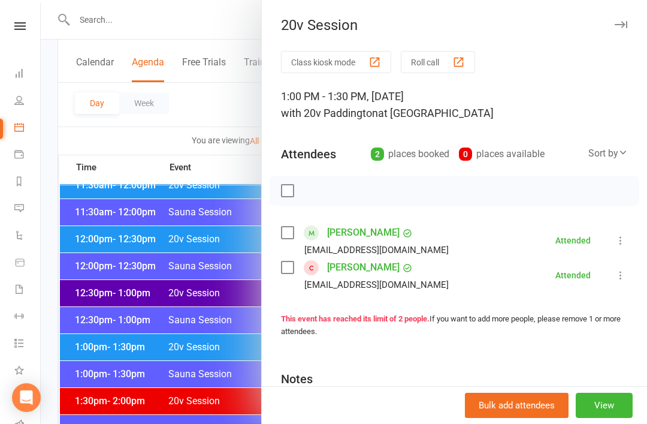
click at [348, 276] on link "[PERSON_NAME]" at bounding box center [363, 267] width 72 height 19
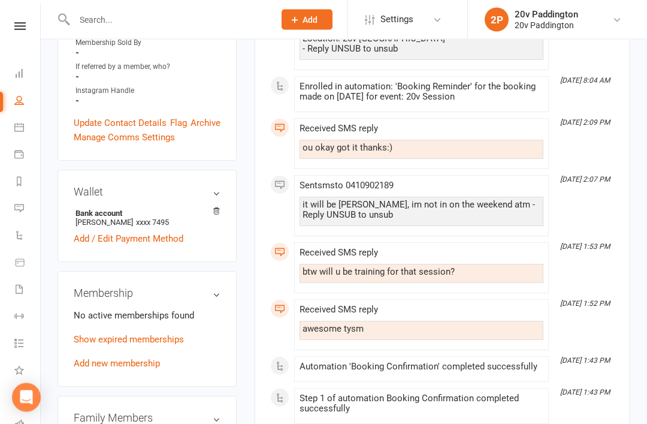
scroll to position [473, 0]
click at [131, 358] on link "Add new membership" at bounding box center [117, 363] width 86 height 11
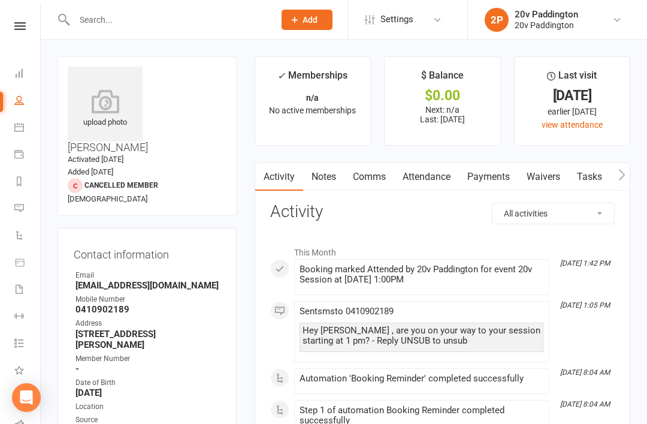
click at [326, 174] on link "Notes" at bounding box center [323, 177] width 41 height 28
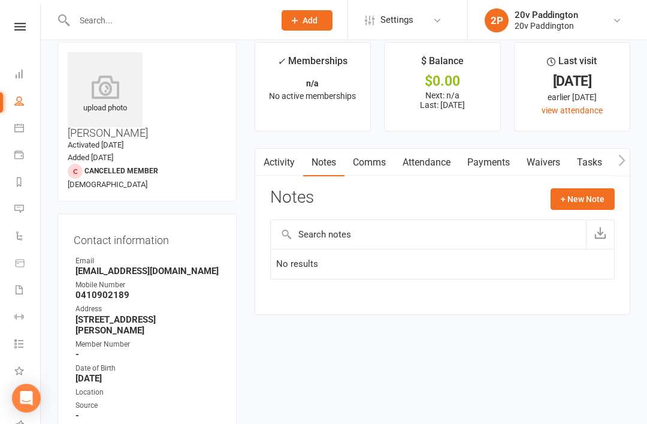
scroll to position [14, 0]
